Goal: Complete application form

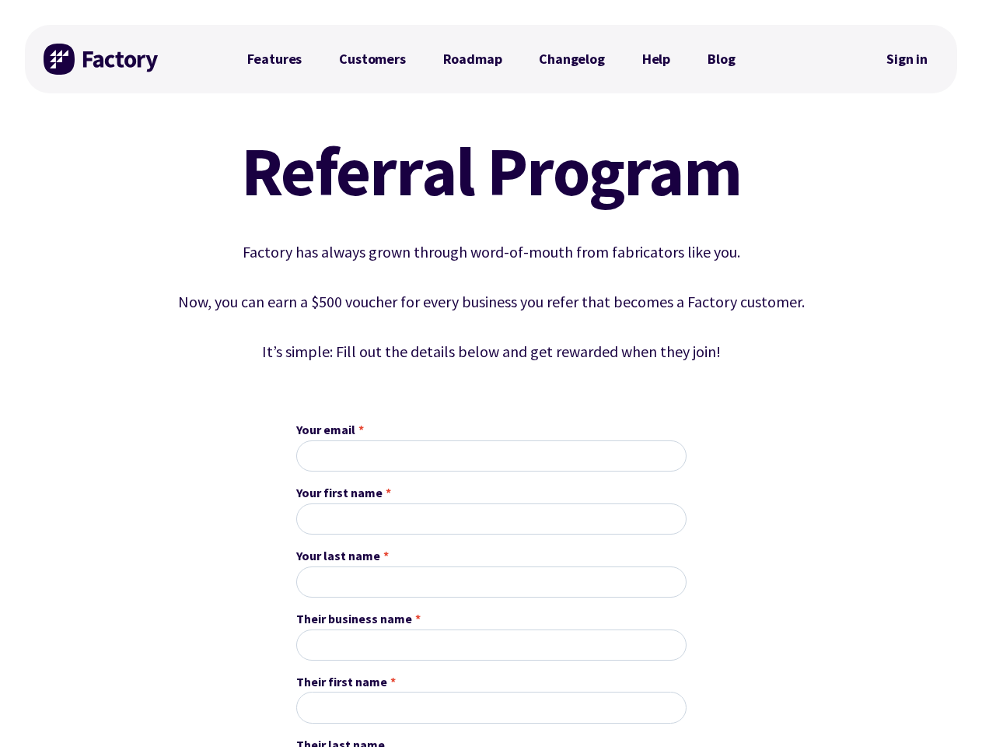
click at [491, 373] on div "Referral Program Factory has always grown through word-of-mouth from fabricator…" at bounding box center [492, 250] width 708 height 264
click at [492, 583] on input "Your last name *" at bounding box center [491, 581] width 390 height 31
